Goal: Navigation & Orientation: Go to known website

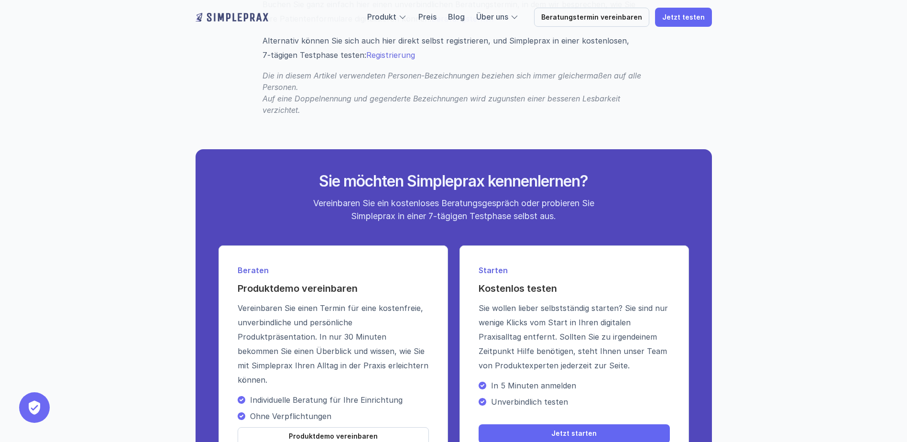
scroll to position [1577, 0]
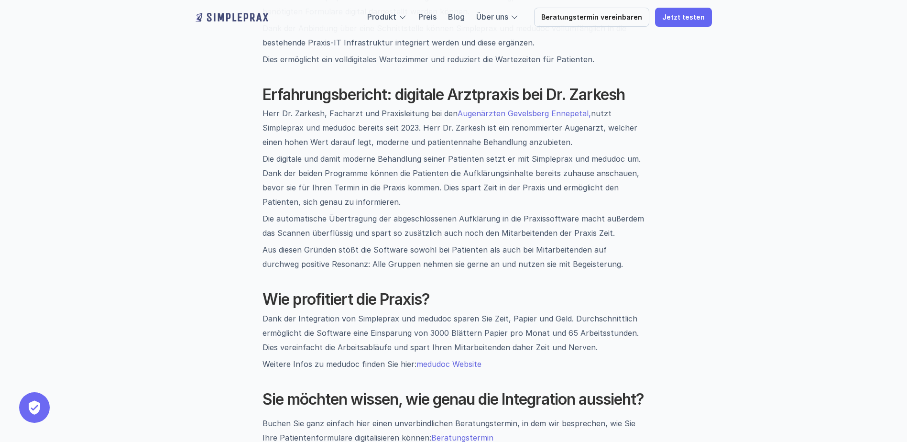
scroll to position [860, 0]
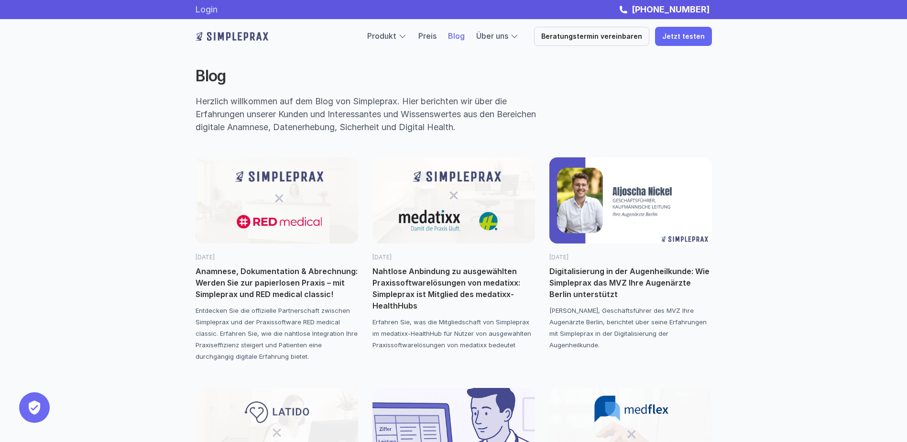
click at [213, 10] on link "Login" at bounding box center [206, 9] width 22 height 10
